Goal: Information Seeking & Learning: Learn about a topic

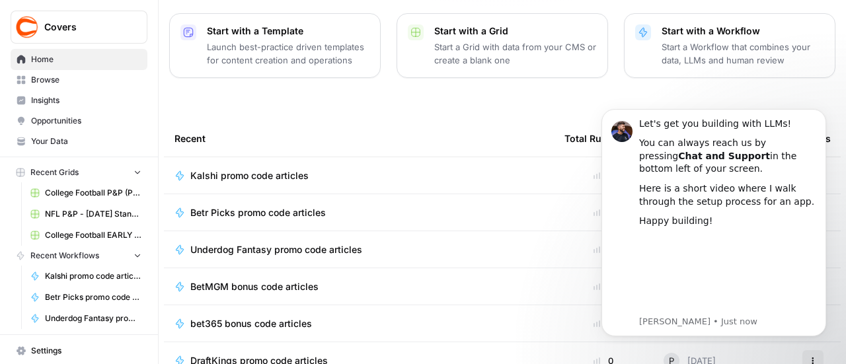
scroll to position [243, 0]
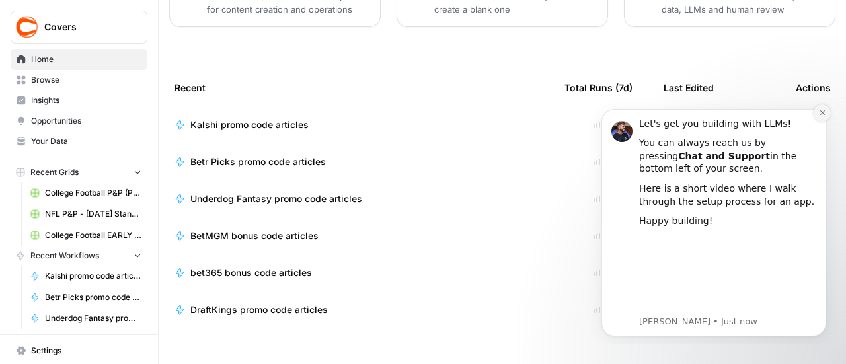
click at [825, 115] on icon "Dismiss notification" at bounding box center [822, 112] width 7 height 7
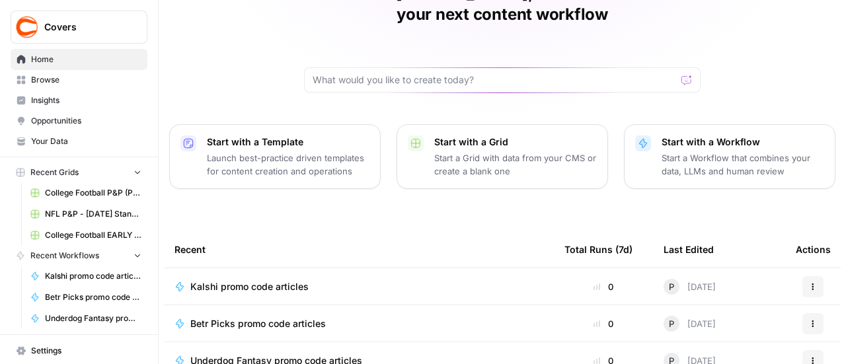
scroll to position [0, 0]
